Goal: Task Accomplishment & Management: Manage account settings

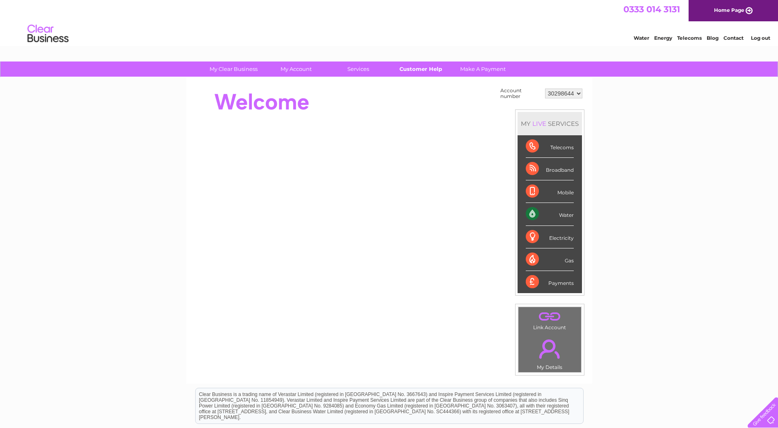
click at [420, 71] on link "Customer Help" at bounding box center [421, 68] width 68 height 15
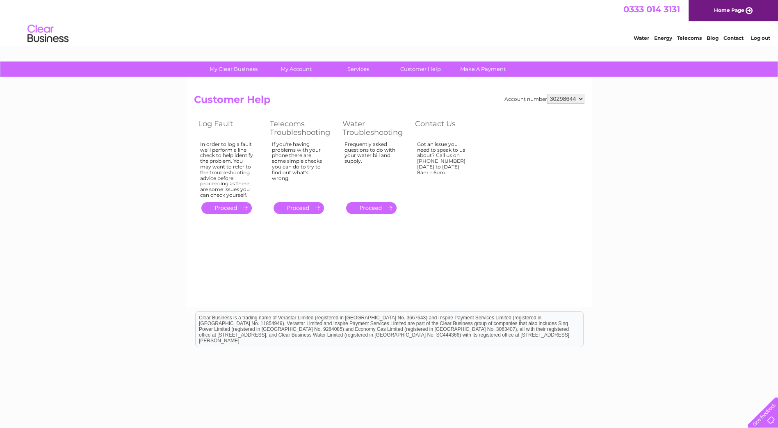
click at [373, 206] on link "." at bounding box center [371, 208] width 50 height 12
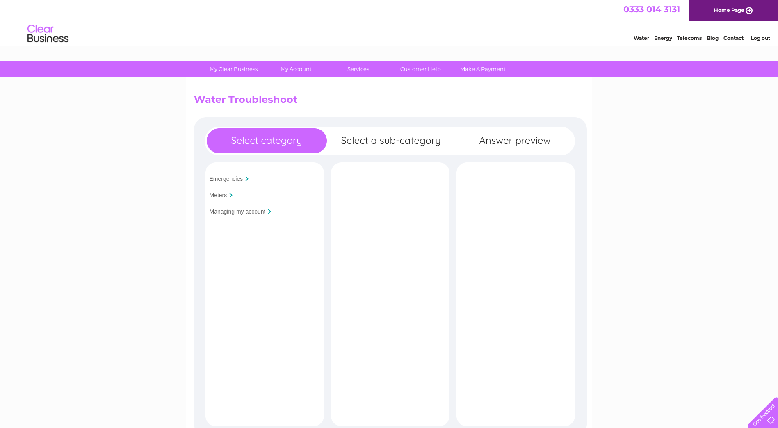
click at [226, 195] on input "Meters" at bounding box center [219, 195] width 18 height 7
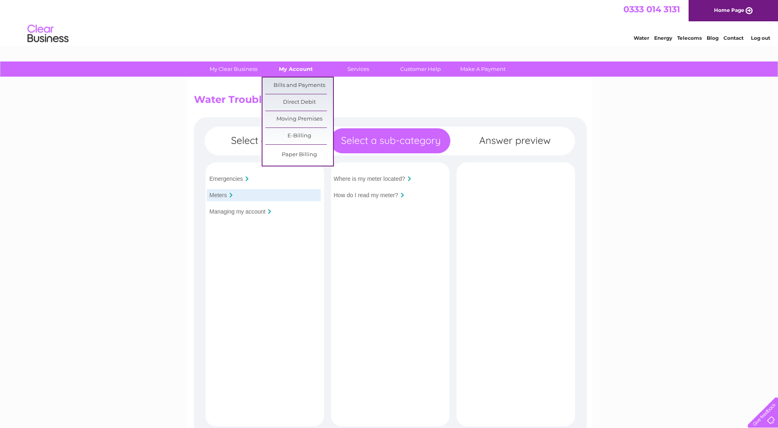
click at [285, 72] on link "My Account" at bounding box center [296, 68] width 68 height 15
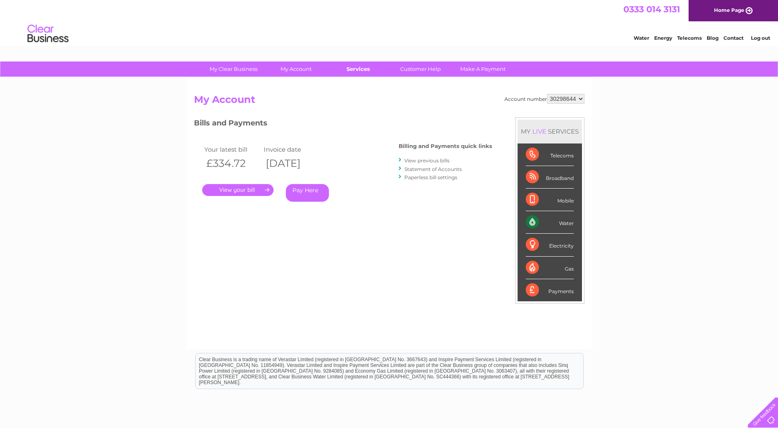
click at [360, 68] on link "Services" at bounding box center [358, 68] width 68 height 15
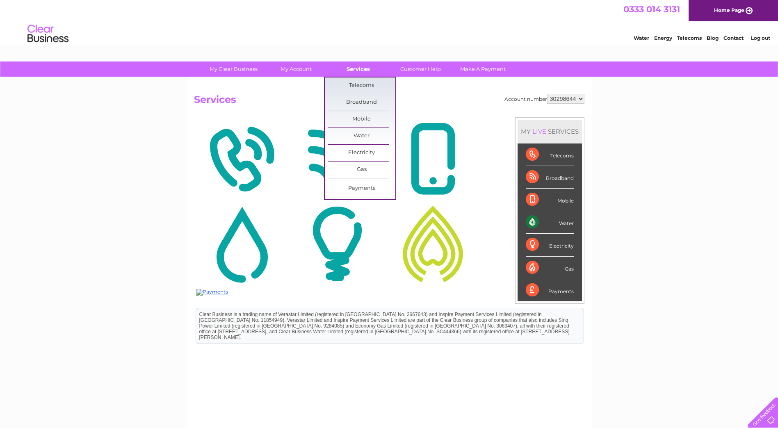
click at [360, 69] on link "Services" at bounding box center [358, 68] width 68 height 15
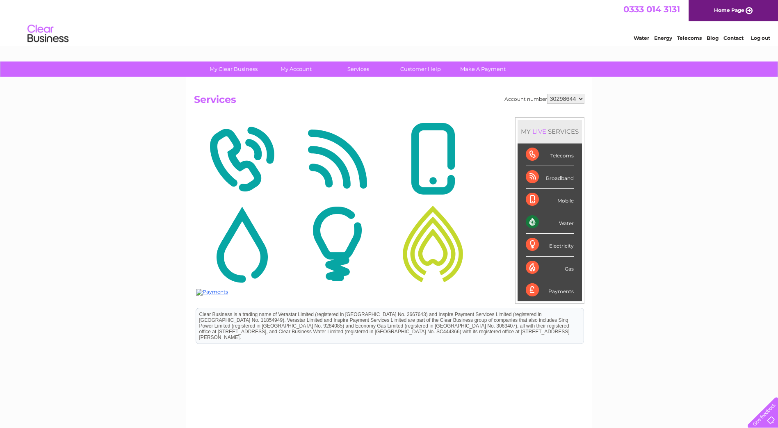
click at [533, 223] on div "Water" at bounding box center [550, 222] width 48 height 23
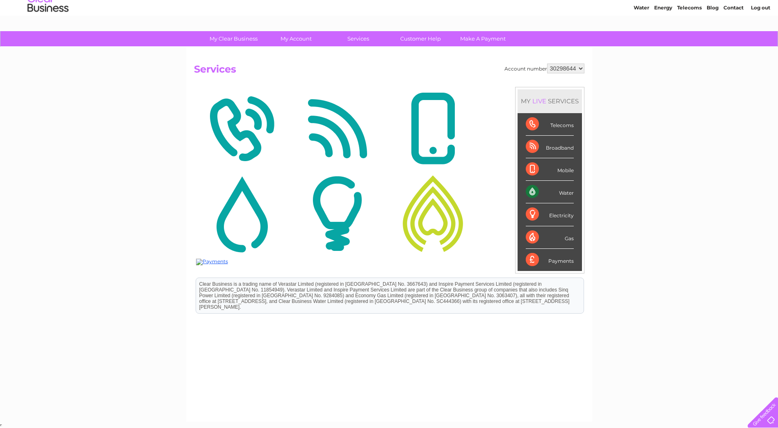
click at [581, 68] on select "30298644 30308810" at bounding box center [565, 69] width 37 height 10
click at [547, 64] on select "30298644 30308810" at bounding box center [565, 69] width 37 height 10
click at [582, 64] on select "30298644 30308810" at bounding box center [565, 69] width 37 height 10
click at [547, 64] on select "30298644 30308810" at bounding box center [565, 69] width 37 height 10
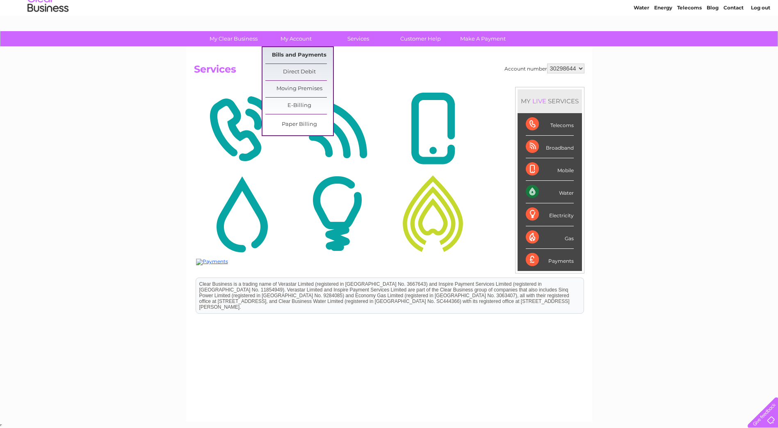
click at [288, 54] on link "Bills and Payments" at bounding box center [299, 55] width 68 height 16
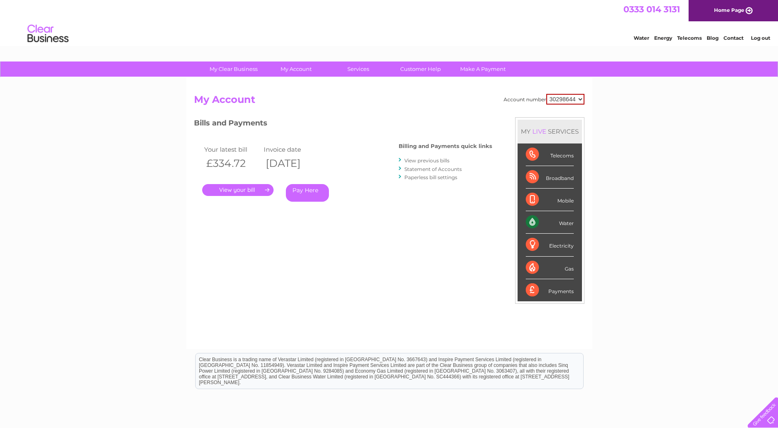
click at [262, 190] on link "." at bounding box center [237, 190] width 71 height 12
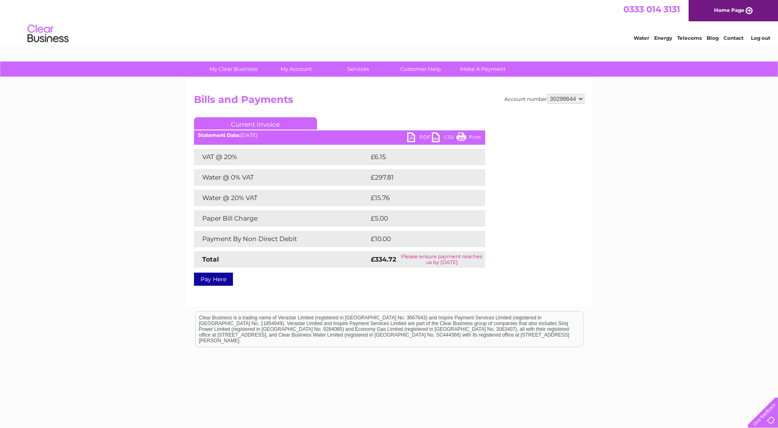
click at [416, 137] on link "PDF" at bounding box center [419, 138] width 25 height 12
click at [411, 139] on link "PDF" at bounding box center [419, 138] width 25 height 12
click at [581, 99] on select "30298644 30308810" at bounding box center [565, 99] width 37 height 10
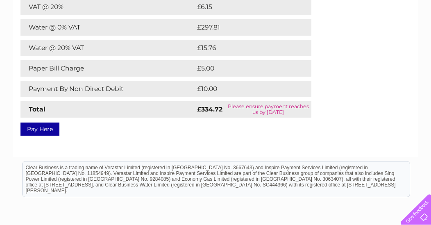
scroll to position [164, 0]
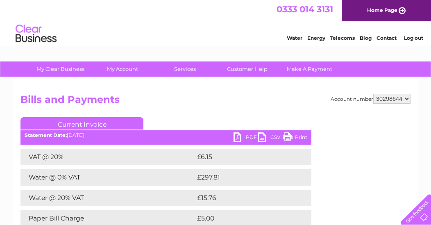
drag, startPoint x: 409, startPoint y: 99, endPoint x: 400, endPoint y: 102, distance: 10.0
click at [409, 99] on select "30298644 30308810" at bounding box center [392, 99] width 37 height 10
click at [408, 100] on select "30298644 30308810" at bounding box center [392, 99] width 37 height 10
select select "30308810"
click at [381, 39] on link "Contact" at bounding box center [387, 38] width 20 height 6
